Goal: Answer question/provide support: Share knowledge or assist other users

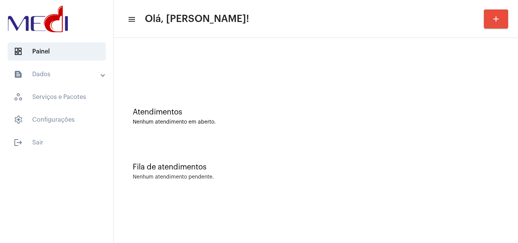
click at [261, 138] on div "Atendimentos Nenhum atendimento em aberto." at bounding box center [316, 112] width 397 height 55
click at [178, 144] on div "Fila de atendimentos Nenhum atendimento pendente." at bounding box center [316, 167] width 397 height 55
click at [461, 226] on mat-sidenav-content "menu Olá, Leandra! add Atendimentos Nenhum atendimento em aberto. Fila de atend…" at bounding box center [316, 121] width 404 height 243
click at [254, 129] on div "Atendimentos Nenhum atendimento em aberto." at bounding box center [316, 112] width 397 height 55
click at [254, 192] on div "Fila de atendimentos Nenhum atendimento pendente." at bounding box center [316, 167] width 397 height 55
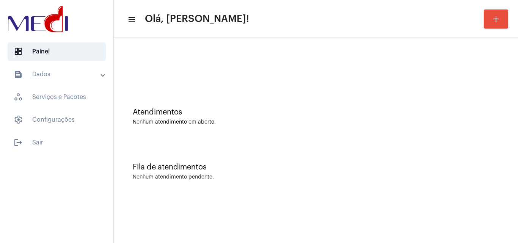
click at [204, 111] on div "Atendimentos" at bounding box center [316, 112] width 366 height 8
click at [183, 84] on div at bounding box center [316, 64] width 397 height 44
click at [218, 120] on div "Nenhum atendimento em aberto." at bounding box center [316, 122] width 366 height 6
click at [438, 178] on div "Nenhum atendimento pendente." at bounding box center [316, 177] width 366 height 6
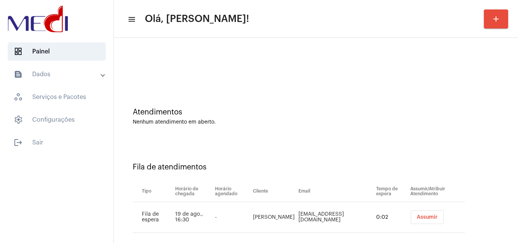
click at [427, 216] on span "Assumir" at bounding box center [427, 217] width 21 height 5
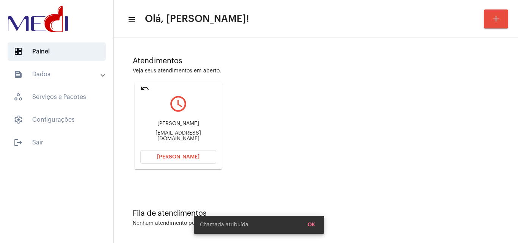
scroll to position [53, 0]
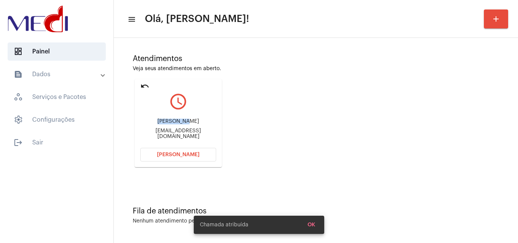
drag, startPoint x: 151, startPoint y: 122, endPoint x: 183, endPoint y: 119, distance: 32.0
click at [183, 119] on div "Ana Sâmara da Silva Cavalcante" at bounding box center [178, 122] width 76 height 6
copy div "Ana Sâmara"
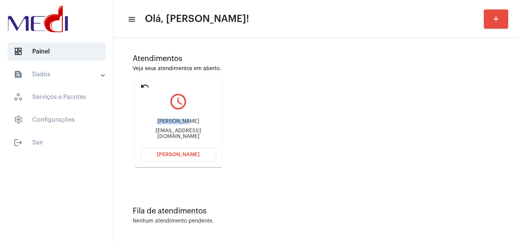
click at [142, 85] on mat-icon "undo" at bounding box center [144, 86] width 9 height 9
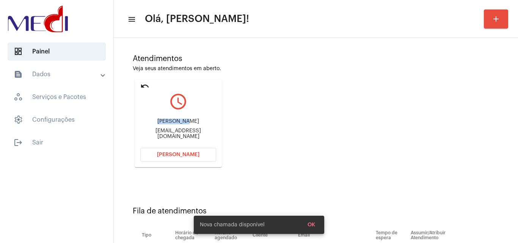
scroll to position [10, 0]
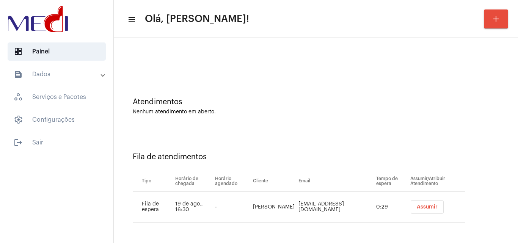
click at [262, 115] on div "Atendimentos Nenhum atendimento em aberto." at bounding box center [316, 102] width 397 height 55
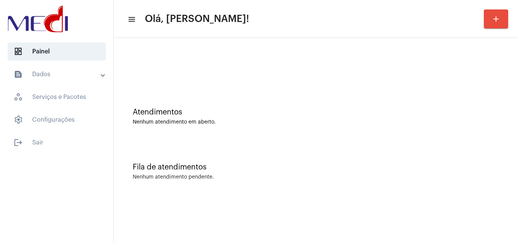
click at [240, 136] on div "Atendimentos Nenhum atendimento em aberto." at bounding box center [316, 112] width 397 height 55
click at [316, 154] on div "Fila de atendimentos Nenhum atendimento pendente." at bounding box center [316, 167] width 397 height 55
click at [362, 171] on div "Fila de atendimentos" at bounding box center [316, 167] width 366 height 8
click at [219, 93] on div "Atendimentos Nenhum atendimento em aberto." at bounding box center [316, 112] width 397 height 55
click at [291, 95] on div "Atendimentos Nenhum atendimento em aberto." at bounding box center [316, 112] width 397 height 55
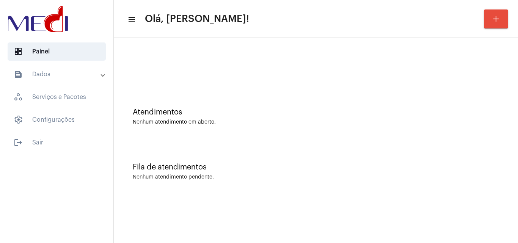
click at [283, 106] on div "Atendimentos Nenhum atendimento em aberto." at bounding box center [316, 112] width 397 height 55
click at [188, 66] on div at bounding box center [316, 67] width 366 height 6
click at [275, 80] on div at bounding box center [316, 64] width 397 height 44
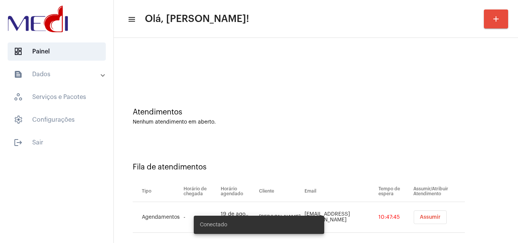
click at [417, 220] on button "Assumir" at bounding box center [430, 217] width 33 height 14
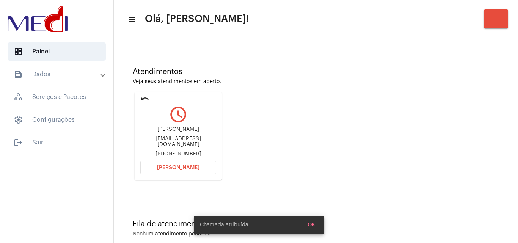
scroll to position [53, 0]
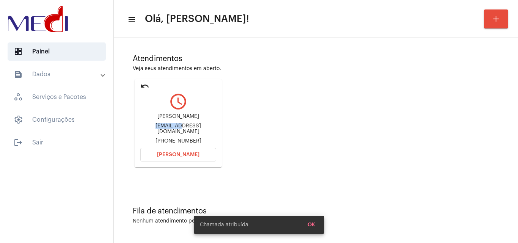
drag, startPoint x: 138, startPoint y: 129, endPoint x: 165, endPoint y: 125, distance: 26.7
click at [165, 125] on mat-card "undo query_builder Fernanda fernandazerosantos@gmail.com +5511932835222 Abrir C…" at bounding box center [178, 123] width 87 height 88
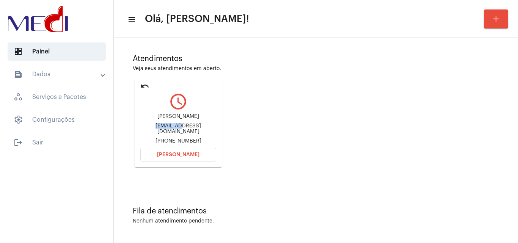
copy div "fernandaz"
click at [144, 84] on mat-icon "undo" at bounding box center [144, 86] width 9 height 9
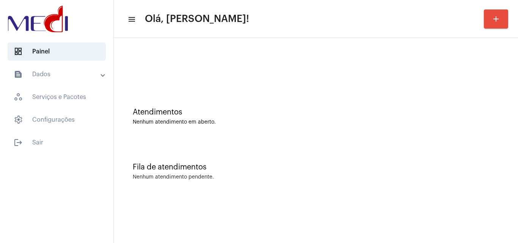
scroll to position [0, 0]
click at [250, 115] on div "Atendimentos" at bounding box center [316, 112] width 366 height 8
click at [260, 138] on div "Atendimentos Nenhum atendimento em aberto." at bounding box center [316, 112] width 397 height 55
click at [248, 145] on div "Fila de atendimentos Nenhum atendimento pendente." at bounding box center [316, 167] width 397 height 55
click at [232, 131] on div "Atendimentos Nenhum atendimento em aberto." at bounding box center [316, 112] width 397 height 55
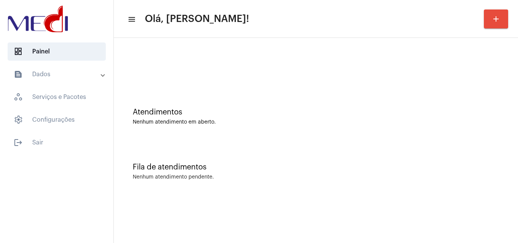
click at [346, 182] on div "Fila de atendimentos Nenhum atendimento pendente." at bounding box center [316, 167] width 397 height 55
click at [221, 155] on div "Fila de atendimentos Nenhum atendimento pendente." at bounding box center [316, 167] width 397 height 55
click at [224, 150] on div "Fila de atendimentos Nenhum atendimento pendente." at bounding box center [316, 167] width 397 height 55
click at [299, 120] on div "Nenhum atendimento em aberto." at bounding box center [316, 122] width 366 height 6
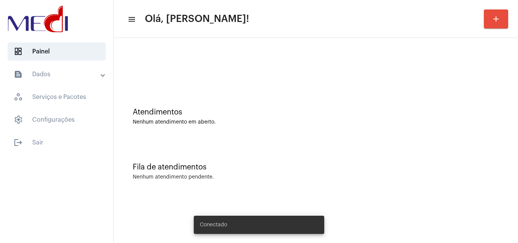
click at [332, 171] on div "Fila de atendimentos Nenhum atendimento pendente." at bounding box center [316, 167] width 397 height 55
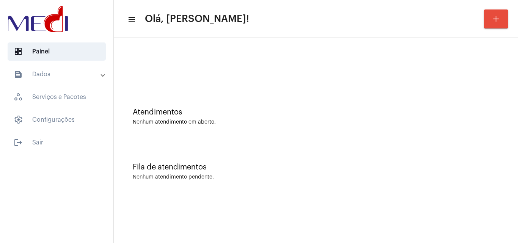
click at [358, 183] on div "Fila de atendimentos Nenhum atendimento pendente." at bounding box center [316, 167] width 397 height 55
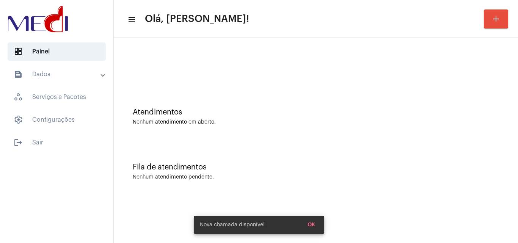
click at [309, 157] on div "Fila de atendimentos Nenhum atendimento pendente." at bounding box center [316, 167] width 397 height 55
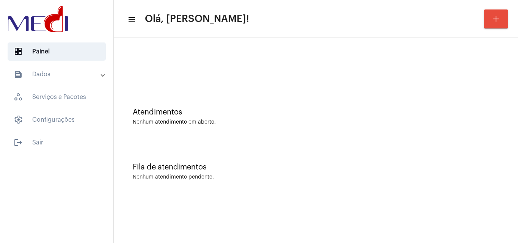
click at [281, 169] on div "Fila de atendimentos" at bounding box center [316, 167] width 366 height 8
click at [190, 116] on div "Atendimentos Nenhum atendimento em aberto." at bounding box center [316, 116] width 366 height 17
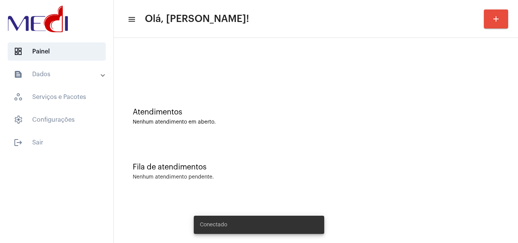
click at [272, 151] on div "Fila de atendimentos Nenhum atendimento pendente." at bounding box center [316, 167] width 397 height 55
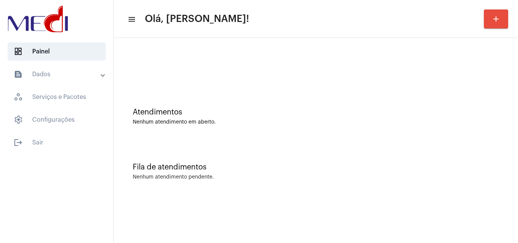
click at [503, 20] on button "add" at bounding box center [496, 18] width 24 height 19
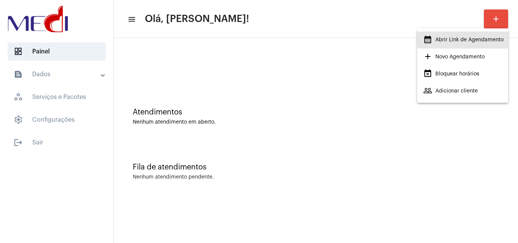
click at [475, 39] on span "calendar_month_outlined Abrir Link de Agendamento" at bounding box center [463, 40] width 80 height 14
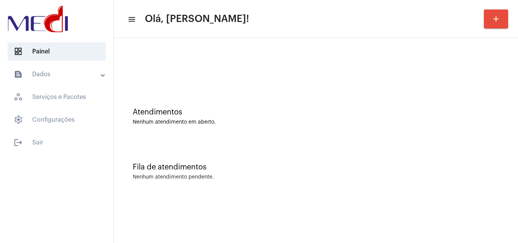
click at [237, 130] on div "Atendimentos Nenhum atendimento em aberto." at bounding box center [316, 112] width 397 height 55
click at [178, 90] on div "Atendimentos Nenhum atendimento em aberto." at bounding box center [316, 112] width 397 height 55
click at [81, 77] on mat-panel-title "text_snippet_outlined Dados" at bounding box center [58, 74] width 88 height 9
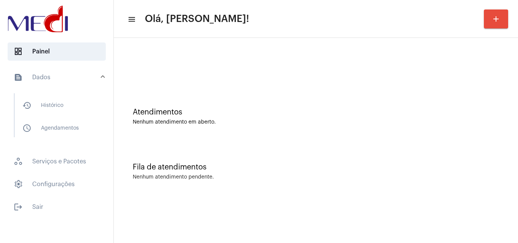
click at [80, 77] on mat-panel-title "text_snippet_outlined Dados" at bounding box center [58, 77] width 88 height 9
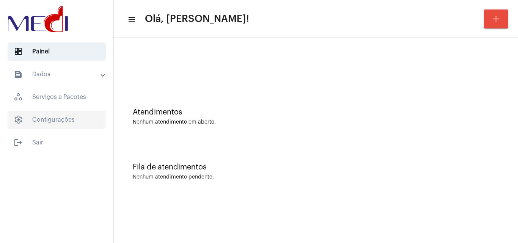
click at [66, 122] on span "settings Configurações" at bounding box center [57, 120] width 98 height 18
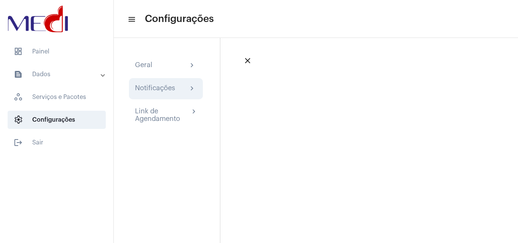
click at [187, 87] on div "Notificações chevron_right" at bounding box center [166, 88] width 62 height 9
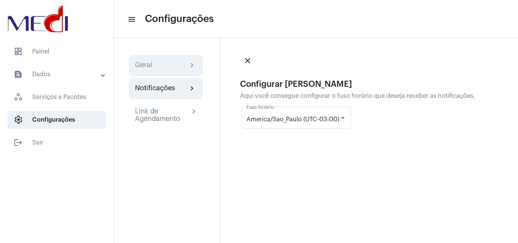
click at [176, 68] on div "Geral chevron_right" at bounding box center [166, 65] width 62 height 9
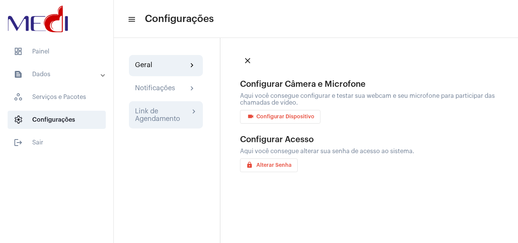
click at [155, 119] on div "Link de Agendamento" at bounding box center [162, 114] width 55 height 15
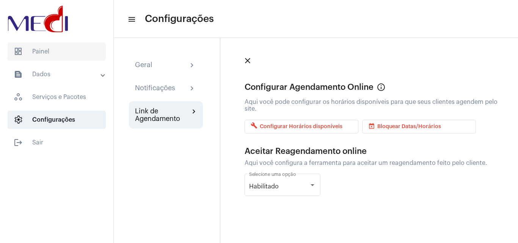
click at [56, 50] on span "dashboard Painel" at bounding box center [57, 51] width 98 height 18
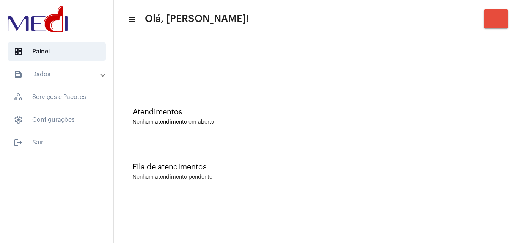
click at [171, 78] on div at bounding box center [316, 64] width 397 height 44
click at [420, 132] on div "Atendimentos Nenhum atendimento em aberto." at bounding box center [316, 112] width 397 height 55
click at [264, 135] on div "Atendimentos Nenhum atendimento em aberto." at bounding box center [316, 112] width 397 height 55
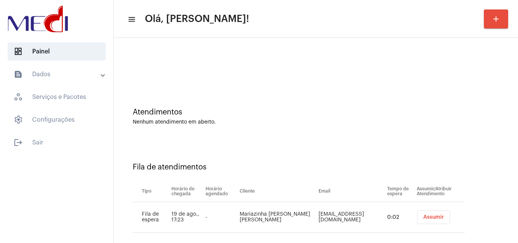
click at [422, 220] on button "Assumir" at bounding box center [433, 217] width 33 height 14
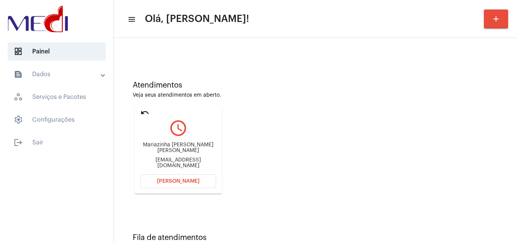
scroll to position [53, 0]
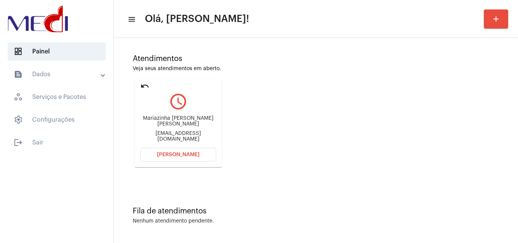
click at [145, 85] on mat-icon "undo" at bounding box center [144, 86] width 9 height 9
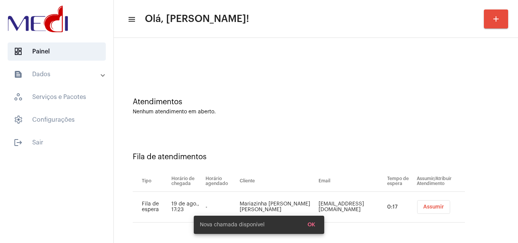
scroll to position [0, 0]
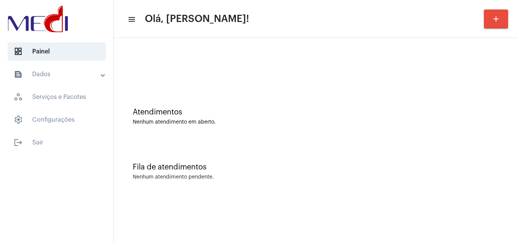
click at [239, 144] on div "Fila de atendimentos Nenhum atendimento pendente." at bounding box center [316, 167] width 397 height 55
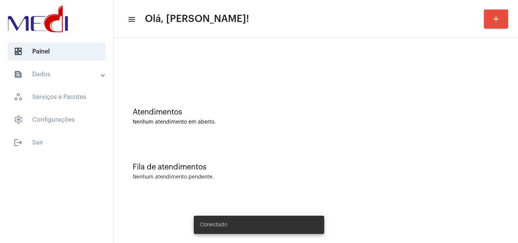
click at [246, 137] on div "Atendimentos Nenhum atendimento em aberto." at bounding box center [316, 112] width 397 height 55
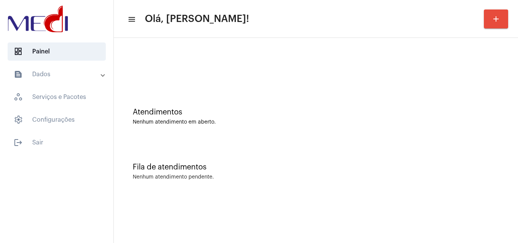
click at [319, 126] on div "Atendimentos Nenhum atendimento em aberto." at bounding box center [316, 112] width 397 height 55
click at [266, 125] on div "Atendimentos Nenhum atendimento em aberto." at bounding box center [316, 112] width 397 height 55
click at [155, 87] on div "Atendimentos Nenhum atendimento em aberto." at bounding box center [316, 112] width 397 height 55
click at [292, 172] on div "Fila de atendimentos Nenhum atendimento pendente." at bounding box center [316, 167] width 397 height 55
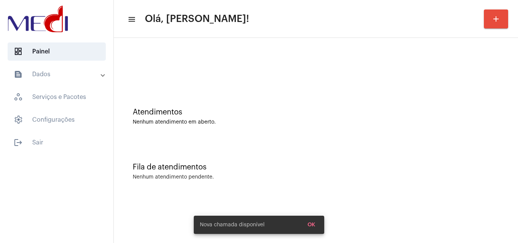
click at [271, 144] on div "Fila de atendimentos Nenhum atendimento pendente." at bounding box center [316, 167] width 397 height 55
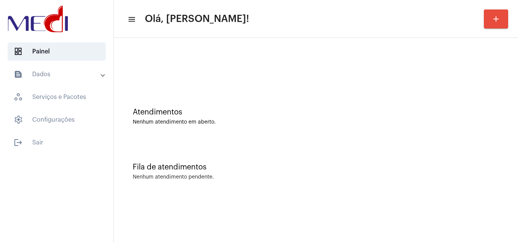
click at [248, 188] on div "Fila de atendimentos Nenhum atendimento pendente." at bounding box center [316, 167] width 397 height 55
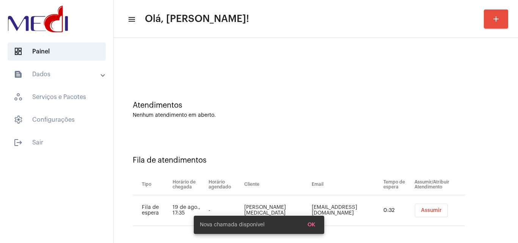
scroll to position [10, 0]
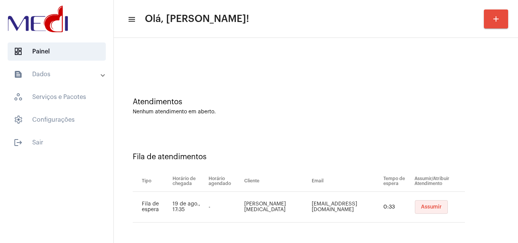
click at [421, 207] on span "Assumir" at bounding box center [431, 206] width 21 height 5
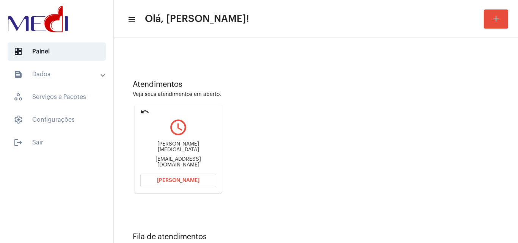
scroll to position [53, 0]
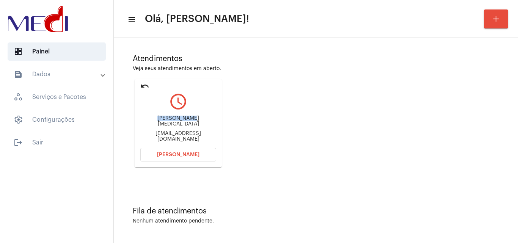
drag, startPoint x: 144, startPoint y: 122, endPoint x: 177, endPoint y: 124, distance: 32.7
click at [177, 124] on div "Deyse Yasmin Correa Pereira yasmin123j7@gmail.com" at bounding box center [178, 129] width 76 height 34
copy div "Deyse Yasmin"
click at [189, 155] on span "Abrir Chamada" at bounding box center [178, 154] width 42 height 5
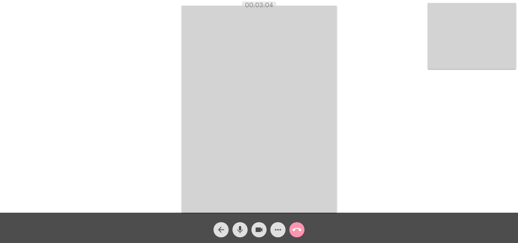
click at [296, 230] on mat-icon "call_end" at bounding box center [296, 229] width 9 height 9
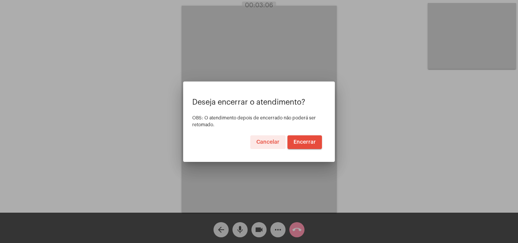
click at [307, 141] on span "Encerrar" at bounding box center [304, 142] width 22 height 5
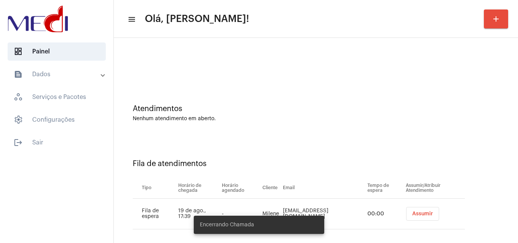
scroll to position [10, 0]
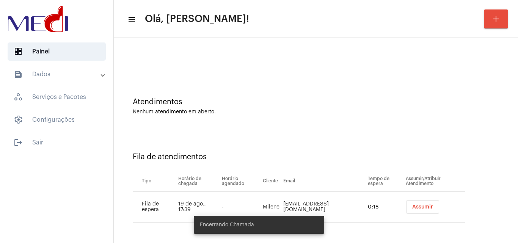
click at [414, 208] on span "Assumir" at bounding box center [422, 206] width 21 height 5
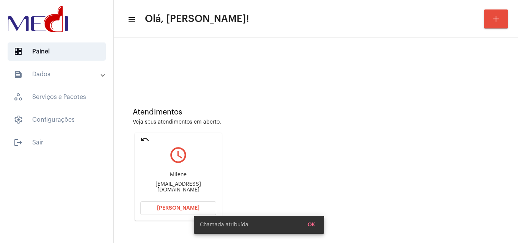
scroll to position [53, 0]
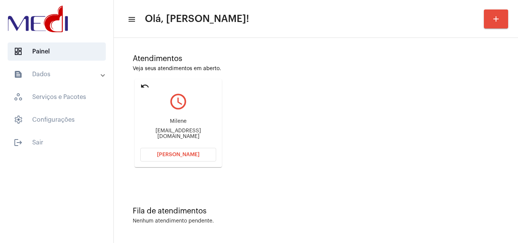
drag, startPoint x: 138, startPoint y: 133, endPoint x: 128, endPoint y: 38, distance: 96.4
click at [171, 131] on mat-card "undo query_builder Milene mieandrademanuella@gmail.com Abrir Chamada" at bounding box center [178, 123] width 87 height 88
copy div "mieandrade"
click at [144, 83] on mat-icon "undo" at bounding box center [144, 86] width 9 height 9
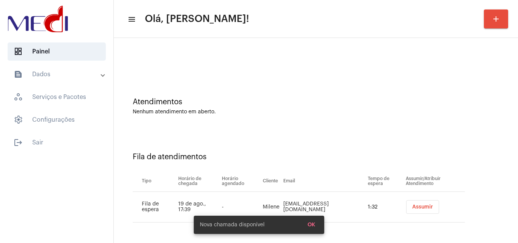
scroll to position [0, 0]
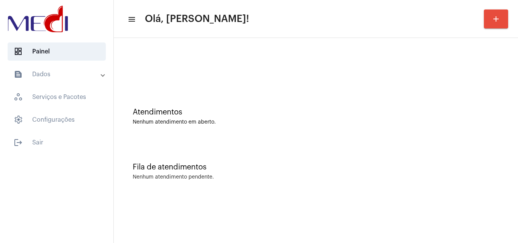
click at [254, 152] on div "Fila de atendimentos Nenhum atendimento pendente." at bounding box center [316, 167] width 397 height 55
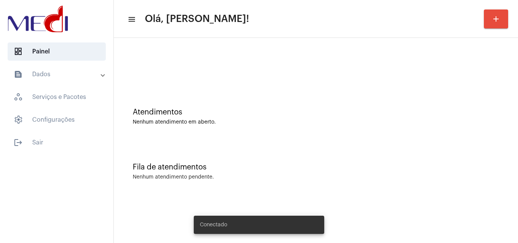
click at [407, 137] on div "Atendimentos Nenhum atendimento em aberto." at bounding box center [316, 112] width 397 height 55
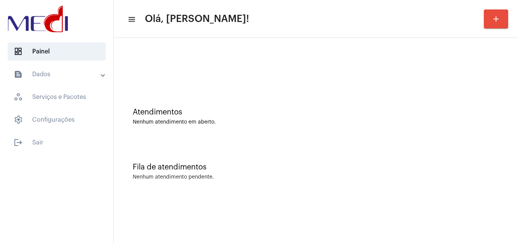
click at [282, 147] on div "Fila de atendimentos Nenhum atendimento pendente." at bounding box center [316, 167] width 397 height 55
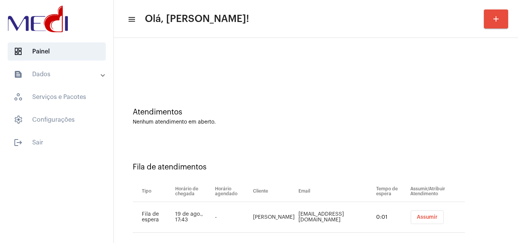
click at [419, 215] on span "Assumir" at bounding box center [427, 217] width 21 height 5
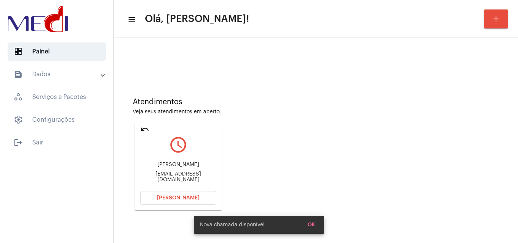
scroll to position [53, 0]
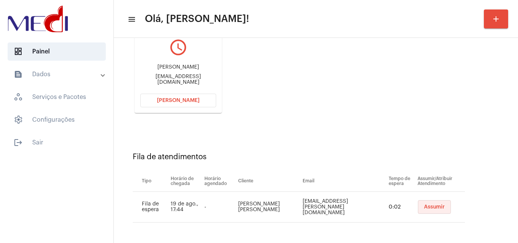
click at [422, 211] on button "Assumir" at bounding box center [434, 207] width 33 height 14
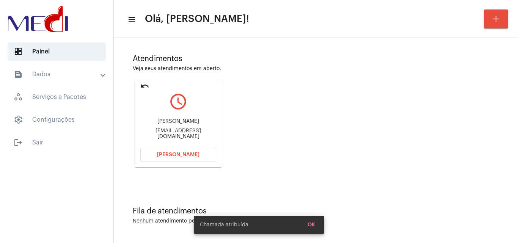
scroll to position [0, 0]
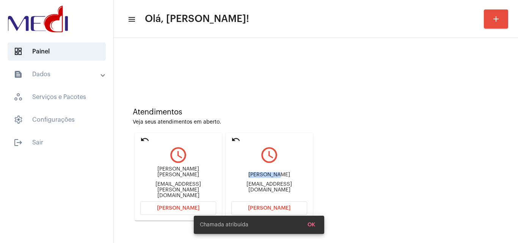
drag, startPoint x: 244, startPoint y: 177, endPoint x: 273, endPoint y: 177, distance: 28.8
click at [273, 177] on div "[PERSON_NAME]" at bounding box center [269, 175] width 76 height 6
copy div "[PERSON_NAME]"
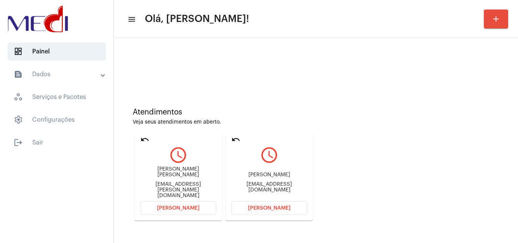
drag, startPoint x: 304, startPoint y: 169, endPoint x: 295, endPoint y: 172, distance: 9.2
click at [303, 170] on div "[PERSON_NAME] [PERSON_NAME][EMAIL_ADDRESS][DOMAIN_NAME]" at bounding box center [269, 182] width 76 height 34
drag, startPoint x: 243, startPoint y: 176, endPoint x: 293, endPoint y: 172, distance: 50.1
click at [293, 172] on div "[PERSON_NAME] [PERSON_NAME][EMAIL_ADDRESS][DOMAIN_NAME]" at bounding box center [269, 182] width 76 height 34
copy div "[PERSON_NAME]"
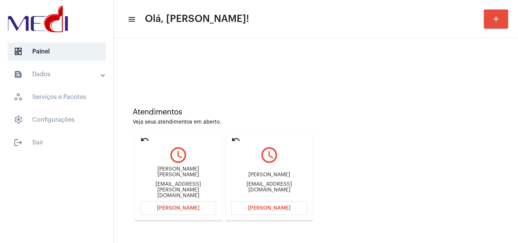
click at [273, 209] on span "[PERSON_NAME]" at bounding box center [269, 207] width 42 height 5
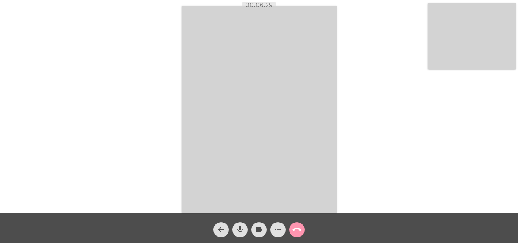
click at [298, 232] on mat-icon "call_end" at bounding box center [296, 229] width 9 height 9
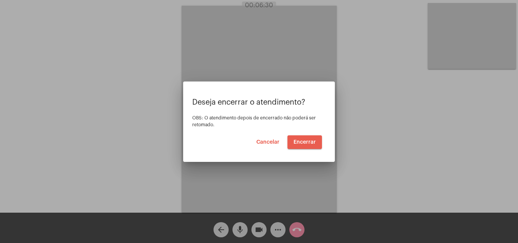
click at [308, 143] on span "Encerrar" at bounding box center [304, 142] width 22 height 5
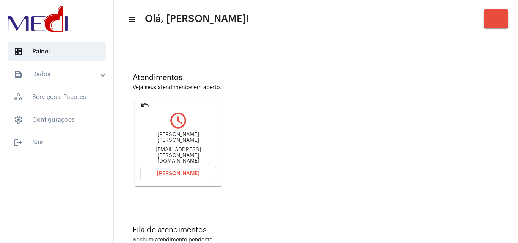
scroll to position [53, 0]
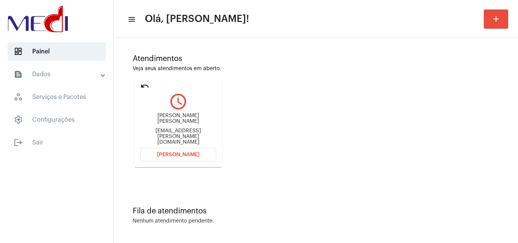
drag, startPoint x: 154, startPoint y: 125, endPoint x: 173, endPoint y: 127, distance: 18.7
click at [173, 127] on div "[PERSON_NAME] [PERSON_NAME] da Silva [EMAIL_ADDRESS][PERSON_NAME][DOMAIN_NAME]" at bounding box center [178, 129] width 76 height 34
copy div "[PERSON_NAME]"
click at [174, 158] on button "[PERSON_NAME]" at bounding box center [178, 155] width 76 height 14
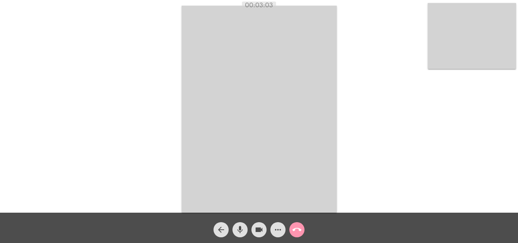
click at [296, 232] on mat-icon "call_end" at bounding box center [296, 229] width 9 height 9
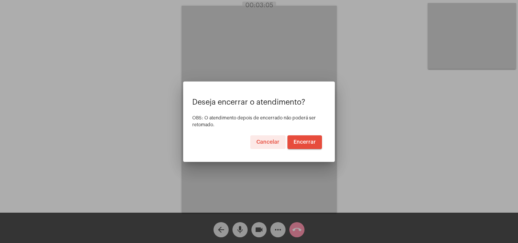
click at [306, 143] on span "Encerrar" at bounding box center [304, 142] width 22 height 5
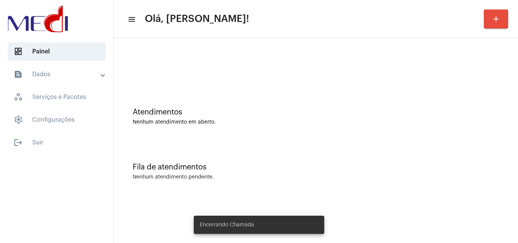
click at [291, 133] on div "Atendimentos Nenhum atendimento em aberto." at bounding box center [316, 112] width 397 height 55
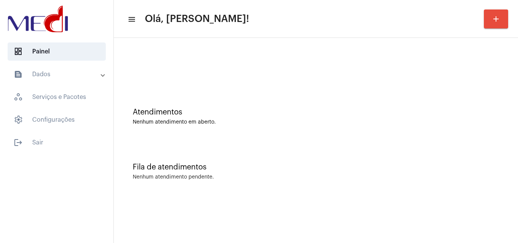
click at [312, 126] on div "Atendimentos Nenhum atendimento em aberto." at bounding box center [316, 112] width 397 height 55
click at [282, 141] on div "Fila de atendimentos Nenhum atendimento pendente." at bounding box center [316, 167] width 397 height 55
